Goal: Task Accomplishment & Management: Use online tool/utility

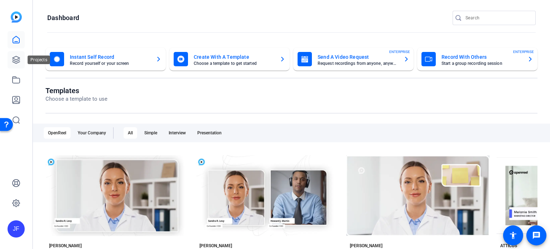
click at [16, 63] on icon at bounding box center [16, 59] width 7 height 7
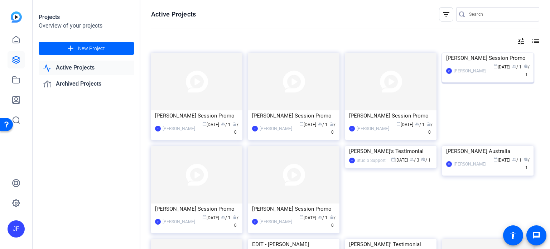
click at [513, 53] on img at bounding box center [487, 53] width 91 height 0
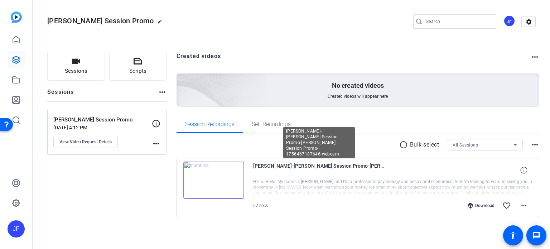
scroll to position [0, 0]
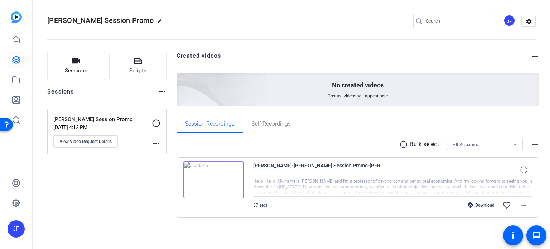
click at [213, 182] on img at bounding box center [213, 179] width 61 height 37
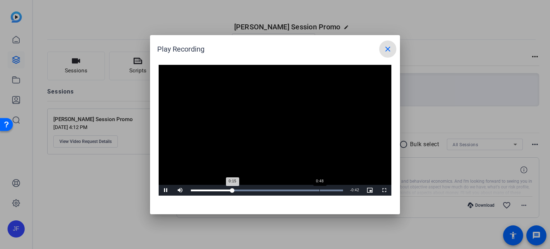
click at [319, 188] on div "Loaded : 100.00% 0:48 0:15" at bounding box center [266, 190] width 159 height 11
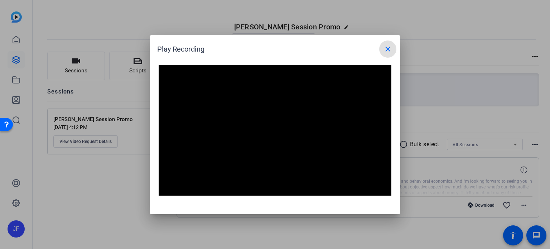
click at [391, 41] on span at bounding box center [387, 48] width 17 height 17
